Goal: Communication & Community: Answer question/provide support

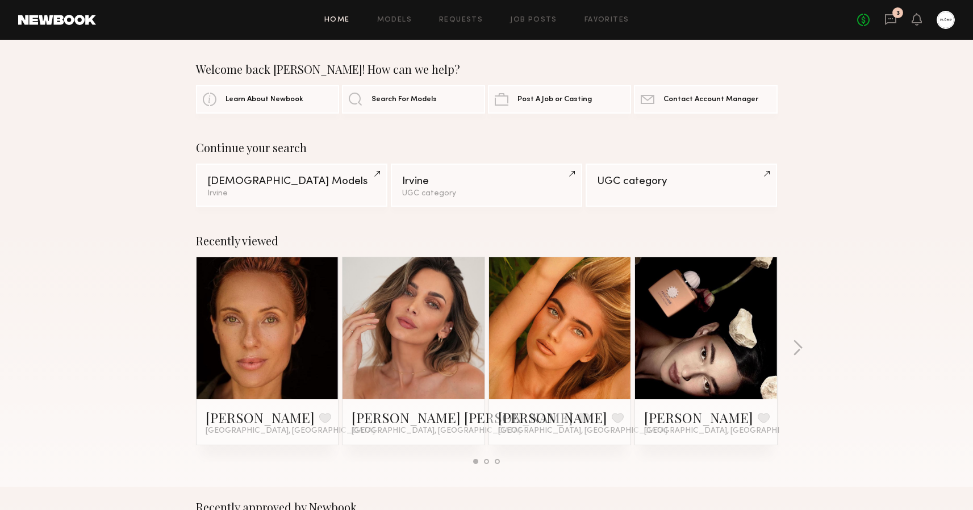
click at [901, 21] on div "No fees up to $5,000 3" at bounding box center [906, 20] width 98 height 18
click at [892, 21] on icon at bounding box center [890, 19] width 12 height 12
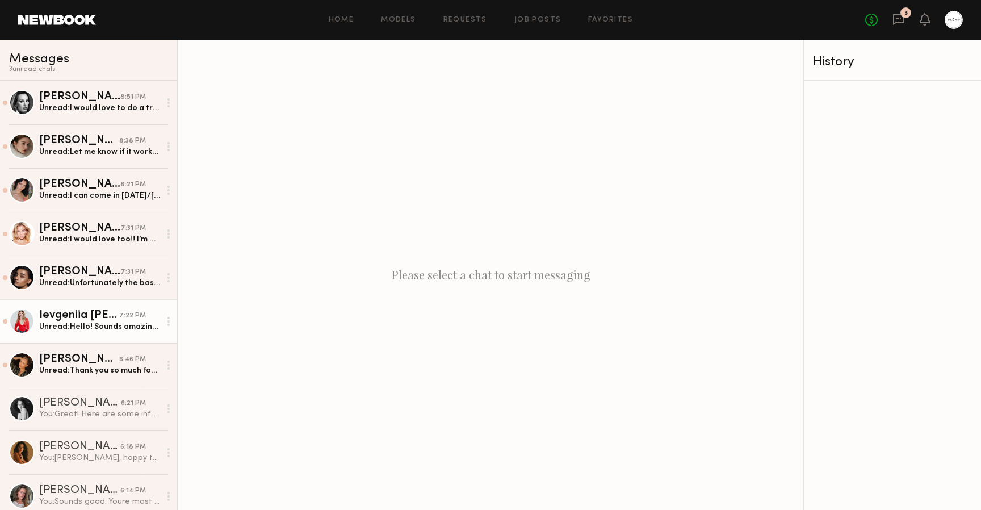
click at [97, 322] on div "Unread: Hello! Sounds amazing! I would love to book my appointment, please let …" at bounding box center [99, 326] width 121 height 11
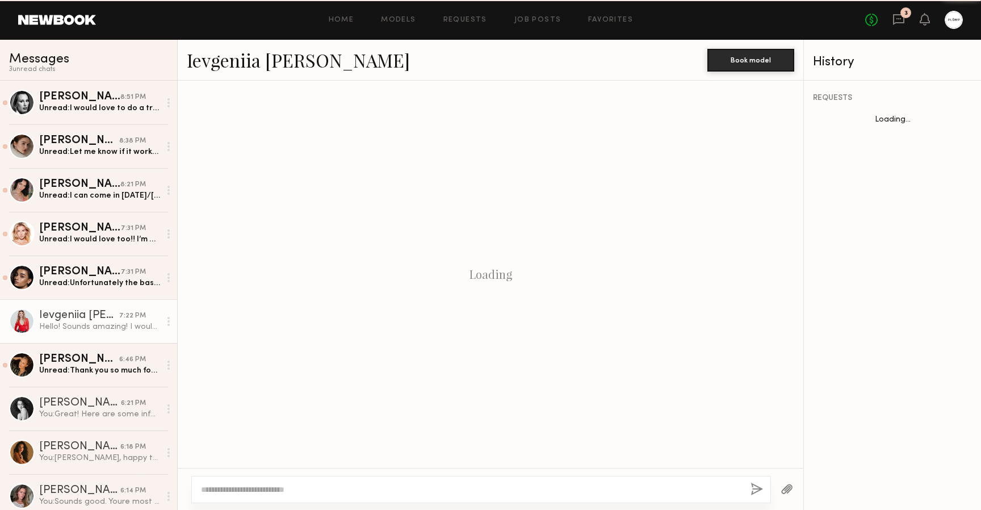
scroll to position [332, 0]
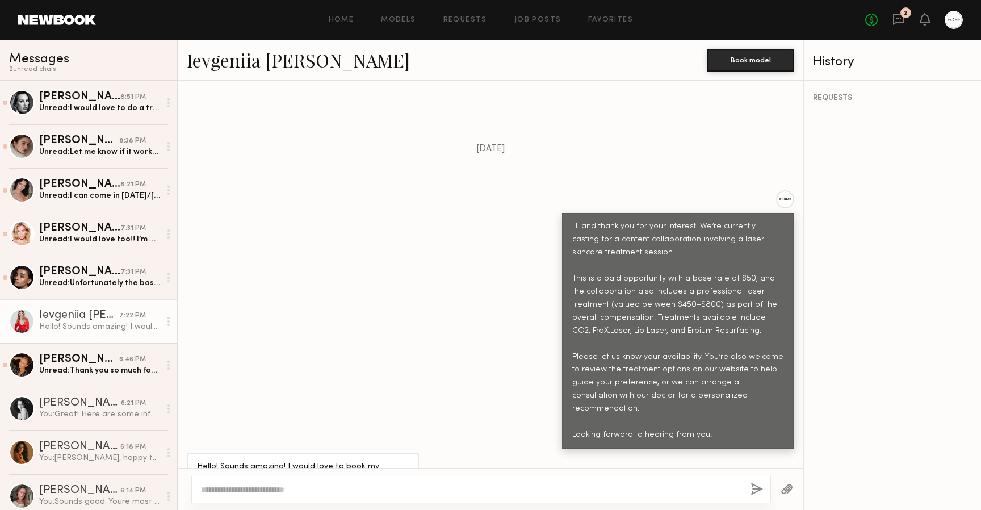
click at [240, 68] on link "Ievgeniia [PERSON_NAME]" at bounding box center [298, 60] width 223 height 24
click at [167, 325] on circle at bounding box center [168, 325] width 2 height 2
click at [145, 346] on div "Mark unread" at bounding box center [135, 344] width 82 height 26
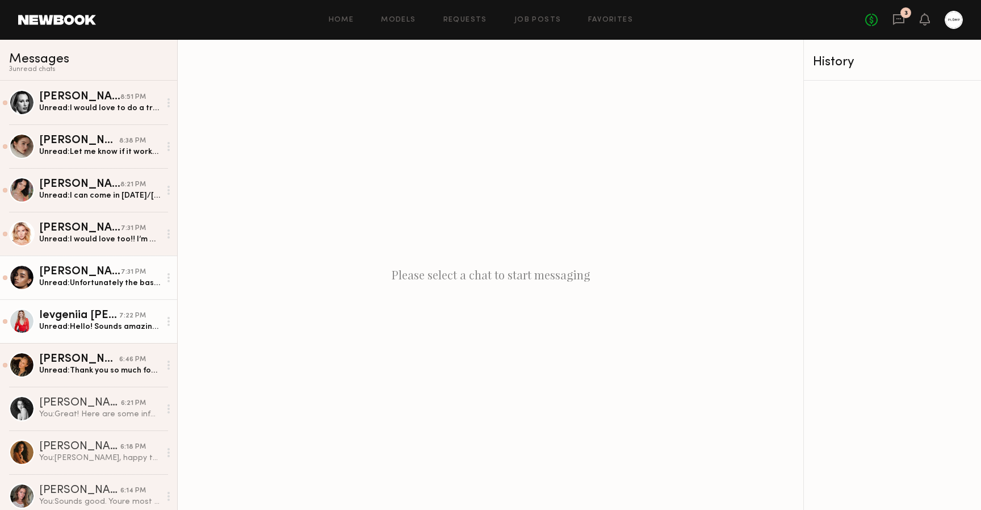
click at [88, 278] on div "Unread: Unfortunately the base rate is too low" at bounding box center [99, 283] width 121 height 11
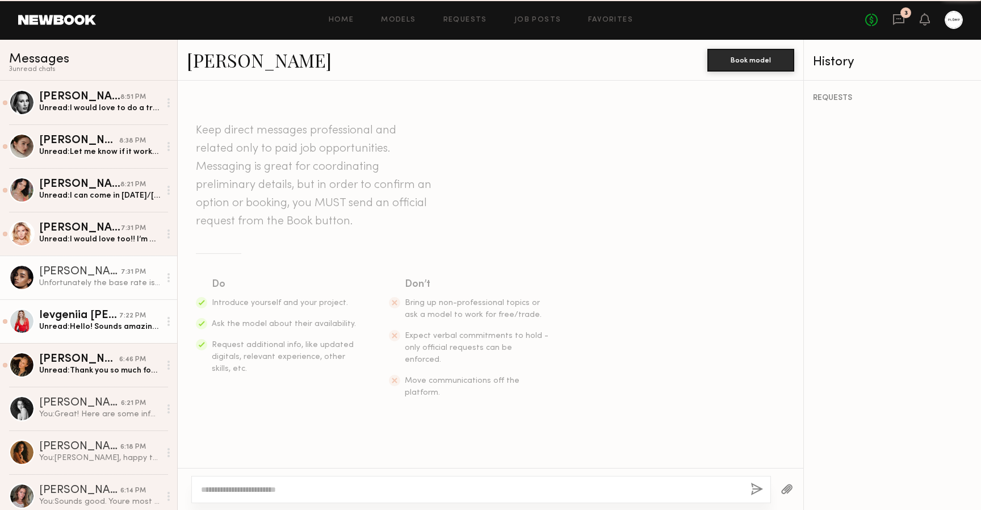
scroll to position [307, 0]
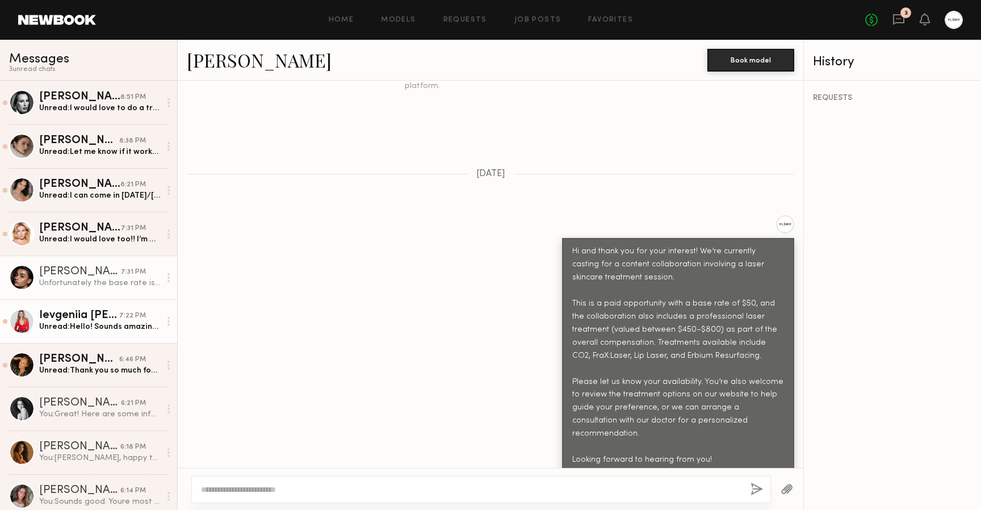
click at [232, 61] on link "[PERSON_NAME]" at bounding box center [259, 60] width 145 height 24
click at [94, 238] on div "Unread: I would love too!! I’m available [DATE], next’s [DATE] or [DATE] (31st,…" at bounding box center [99, 239] width 121 height 11
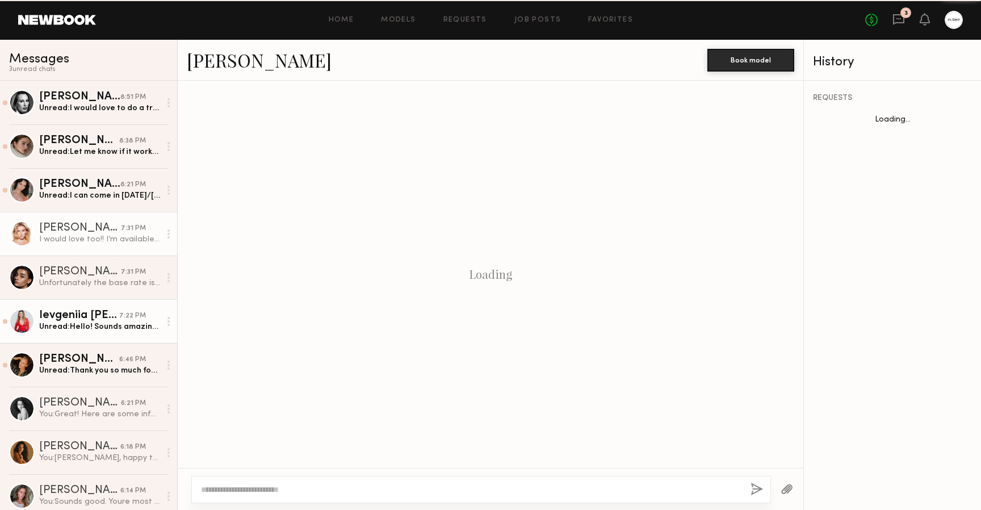
scroll to position [319, 0]
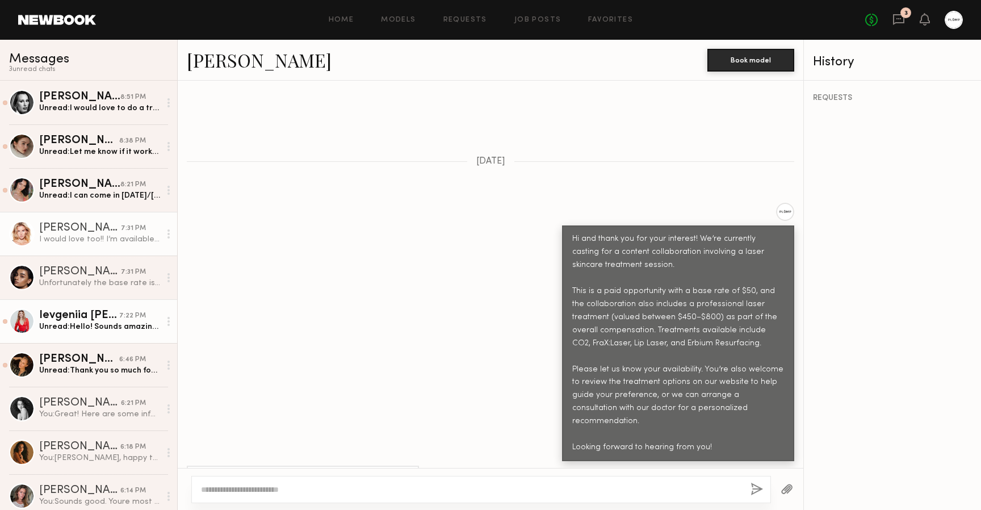
click at [233, 64] on link "[PERSON_NAME]" at bounding box center [259, 60] width 145 height 24
click at [167, 233] on circle at bounding box center [168, 234] width 2 height 2
click at [142, 254] on div "Mark unread" at bounding box center [135, 257] width 82 height 26
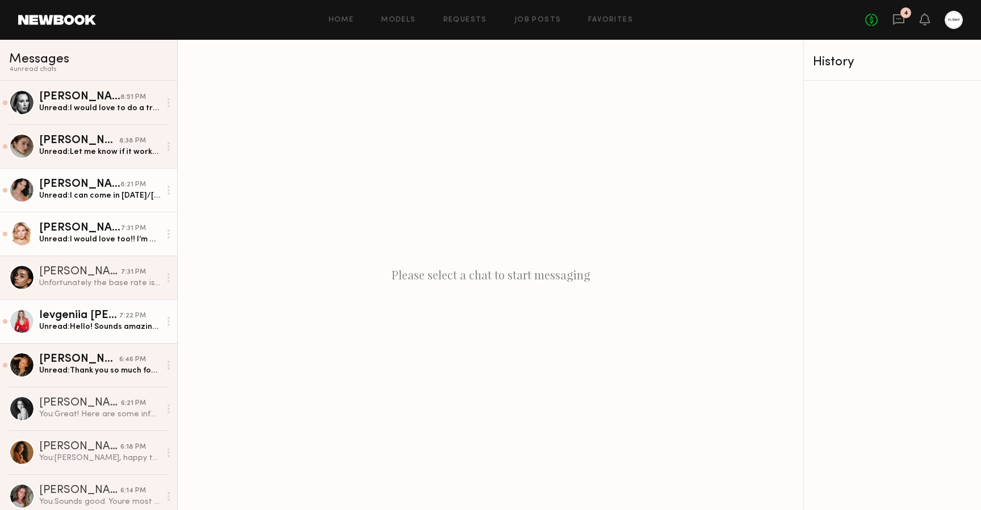
click at [104, 191] on div "Unread: I can come in [DATE]/[DATE]!" at bounding box center [99, 195] width 121 height 11
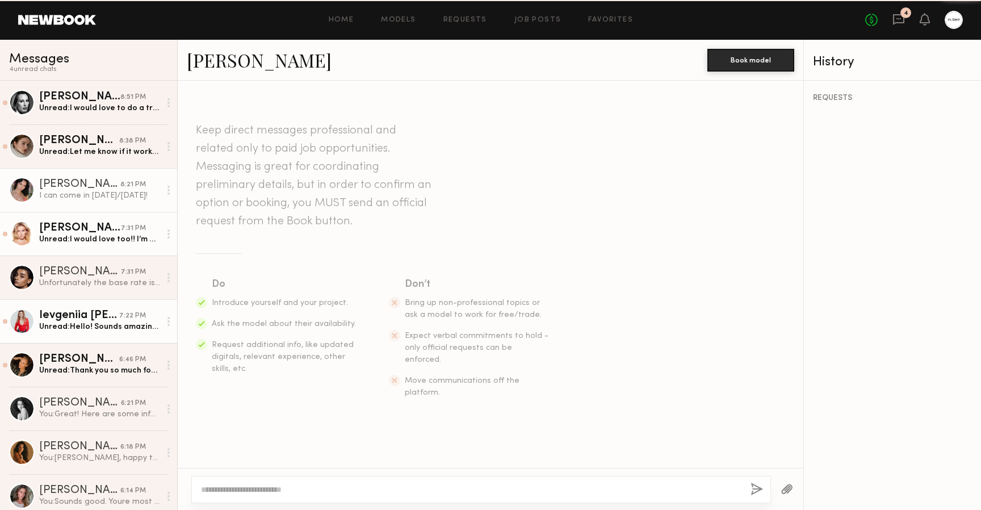
scroll to position [439, 0]
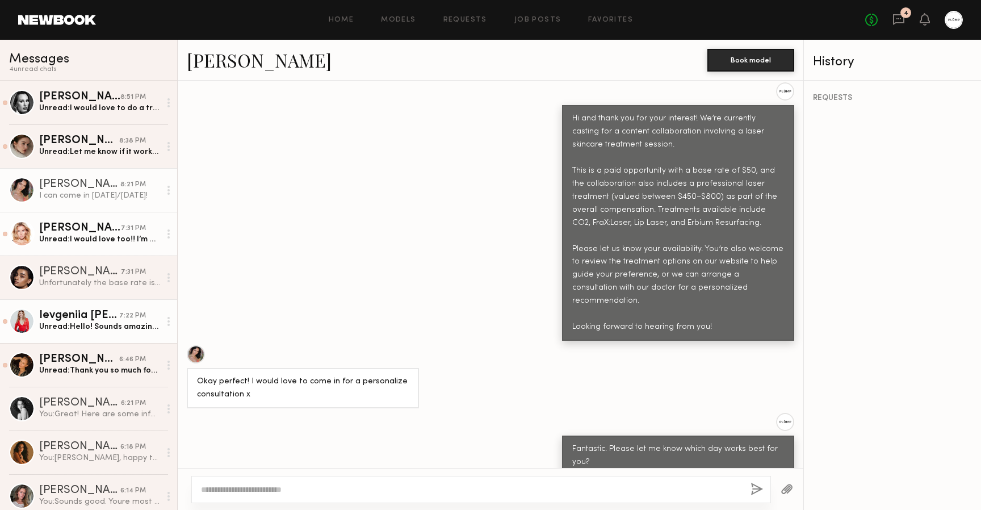
click at [160, 190] on div at bounding box center [168, 190] width 17 height 23
click at [144, 211] on div "Mark unread" at bounding box center [135, 213] width 82 height 26
